Goal: Task Accomplishment & Management: Manage account settings

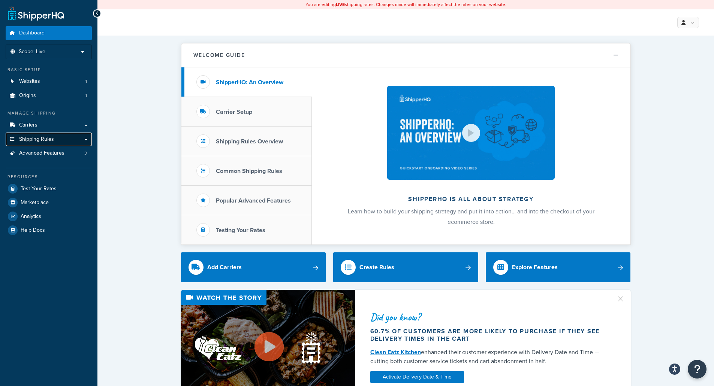
click at [51, 142] on span "Shipping Rules" at bounding box center [36, 139] width 35 height 6
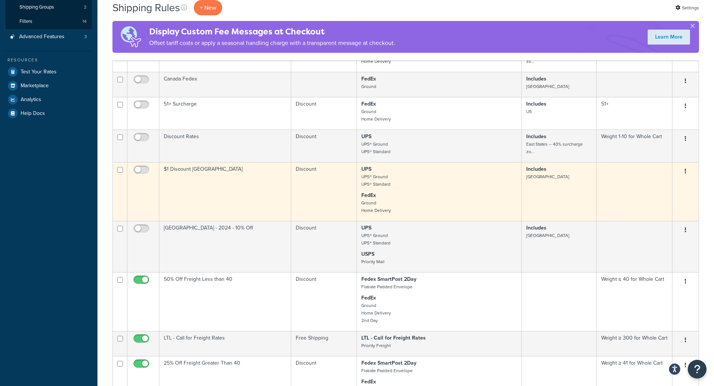
scroll to position [262, 0]
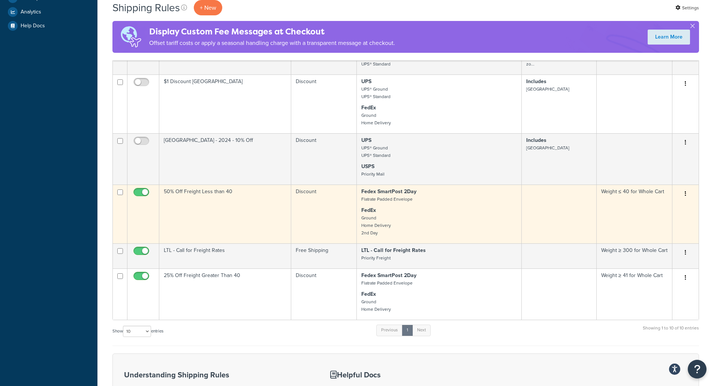
click at [235, 210] on td "50% Off Freight Less than 40" at bounding box center [225, 214] width 132 height 59
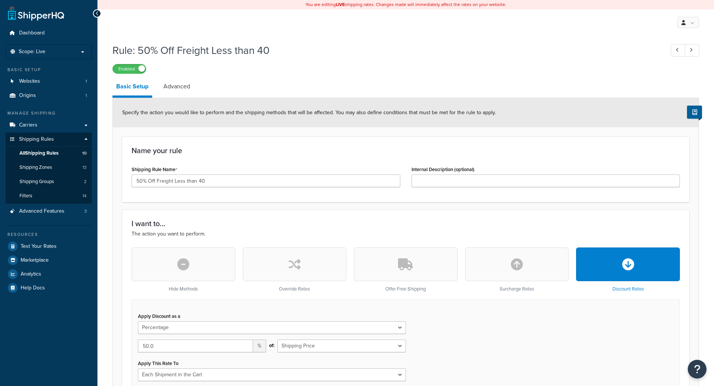
select select "PERCENTAGE"
click at [138, 183] on input "50% Off Freight Less than 40" at bounding box center [266, 181] width 269 height 13
type input "25% Off Freight Less than 40"
drag, startPoint x: 176, startPoint y: 94, endPoint x: 173, endPoint y: 79, distance: 14.8
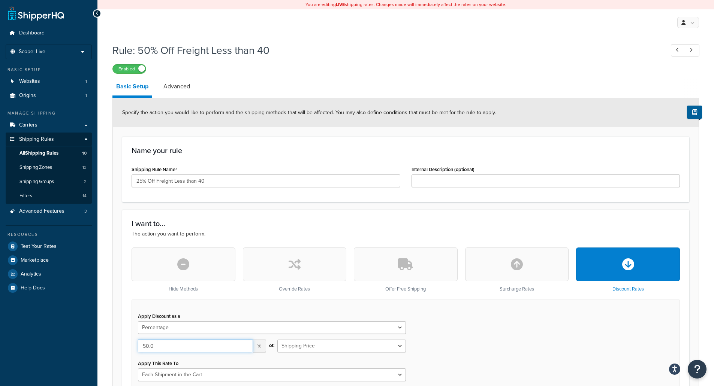
drag, startPoint x: 173, startPoint y: 79, endPoint x: 187, endPoint y: 347, distance: 267.9
click at [187, 347] on input "50.0" at bounding box center [195, 346] width 115 height 13
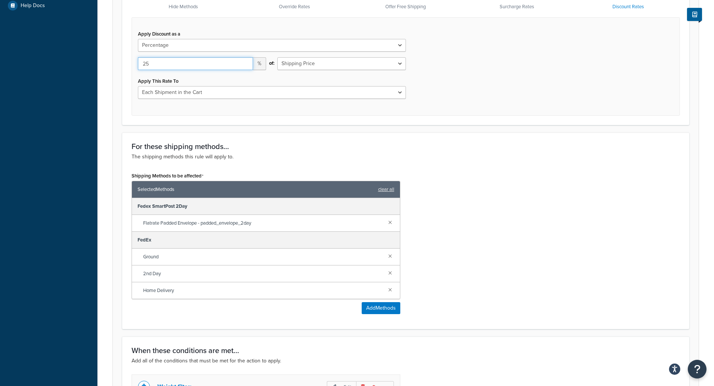
scroll to position [429, 0]
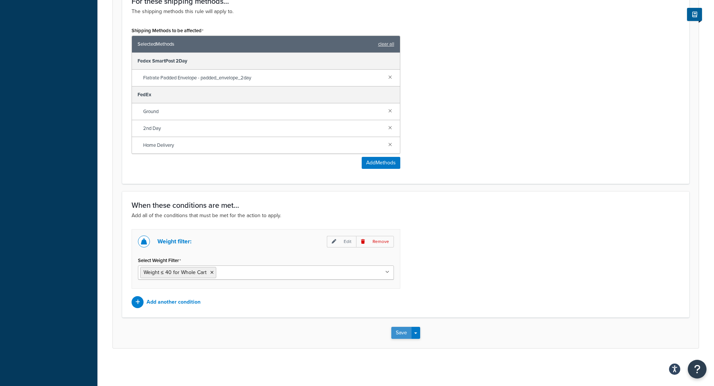
type input "25"
click at [405, 332] on button "Save" at bounding box center [401, 333] width 20 height 12
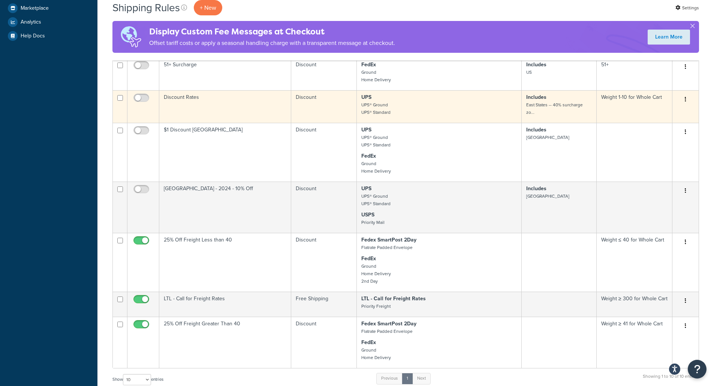
scroll to position [262, 0]
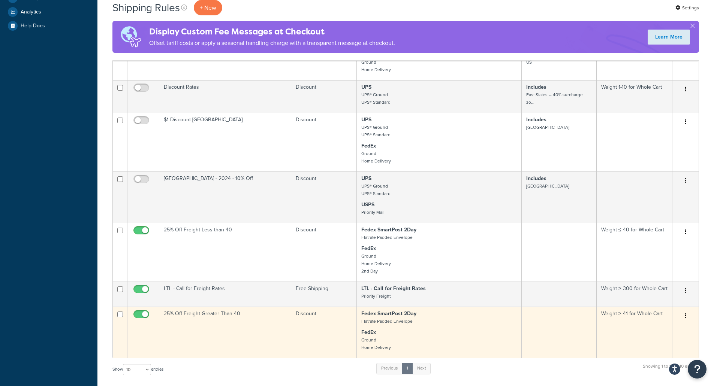
click at [253, 325] on td "25% Off Freight Greater Than 40" at bounding box center [225, 332] width 132 height 51
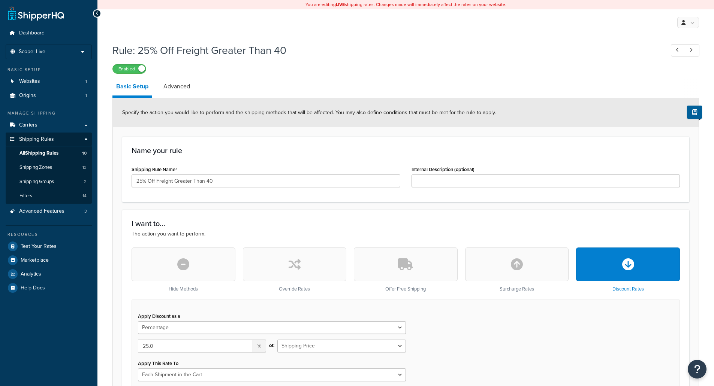
select select "PERCENTAGE"
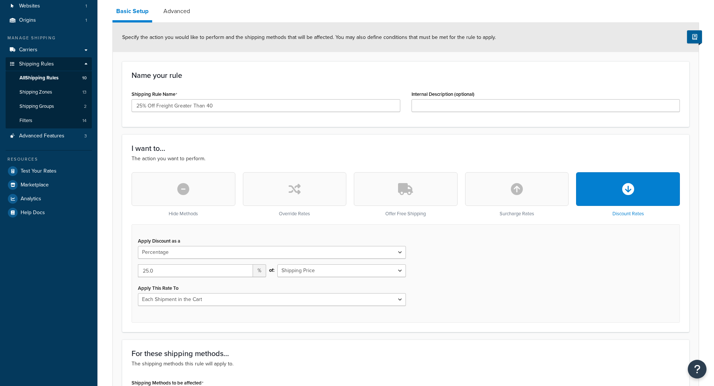
scroll to position [175, 0]
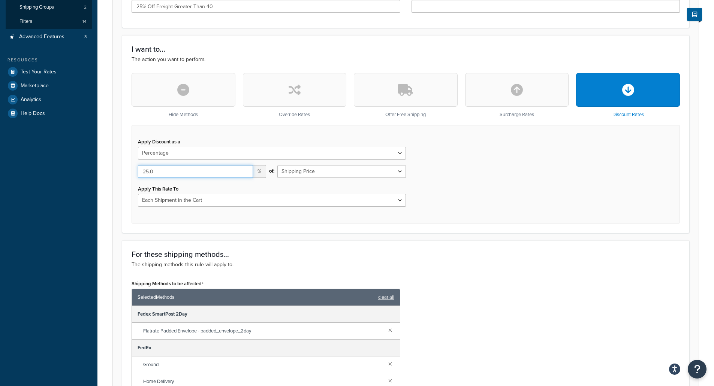
click at [185, 178] on input "25.0" at bounding box center [195, 171] width 115 height 13
click at [179, 180] on div "25.0 %" at bounding box center [201, 174] width 139 height 18
click at [181, 171] on input "25.0" at bounding box center [195, 171] width 115 height 13
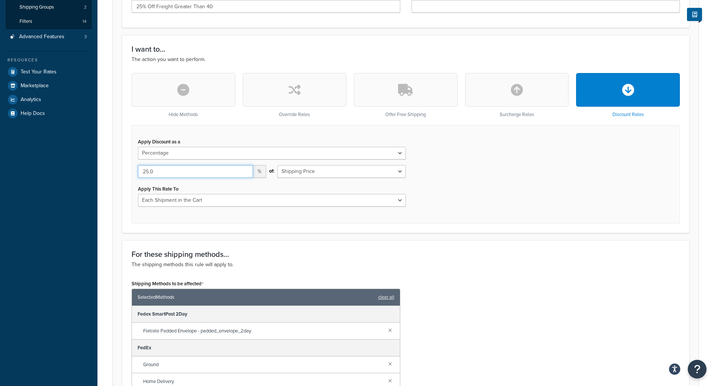
click at [181, 171] on input "25.0" at bounding box center [195, 171] width 115 height 13
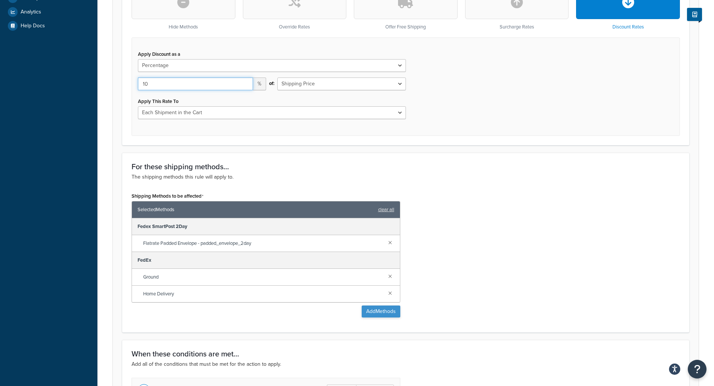
scroll to position [412, 0]
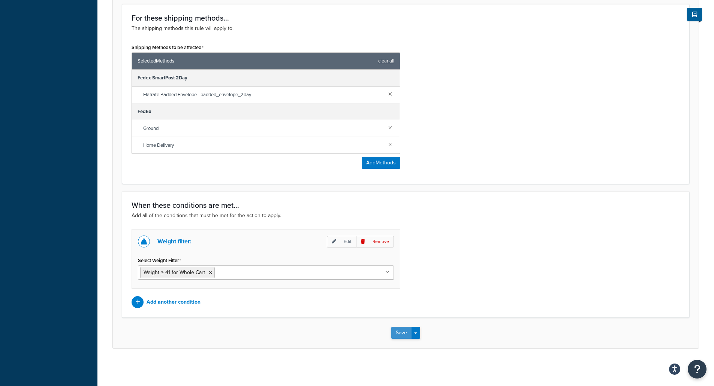
type input "10"
click at [395, 330] on button "Save" at bounding box center [401, 333] width 20 height 12
